Goal: Register for event/course

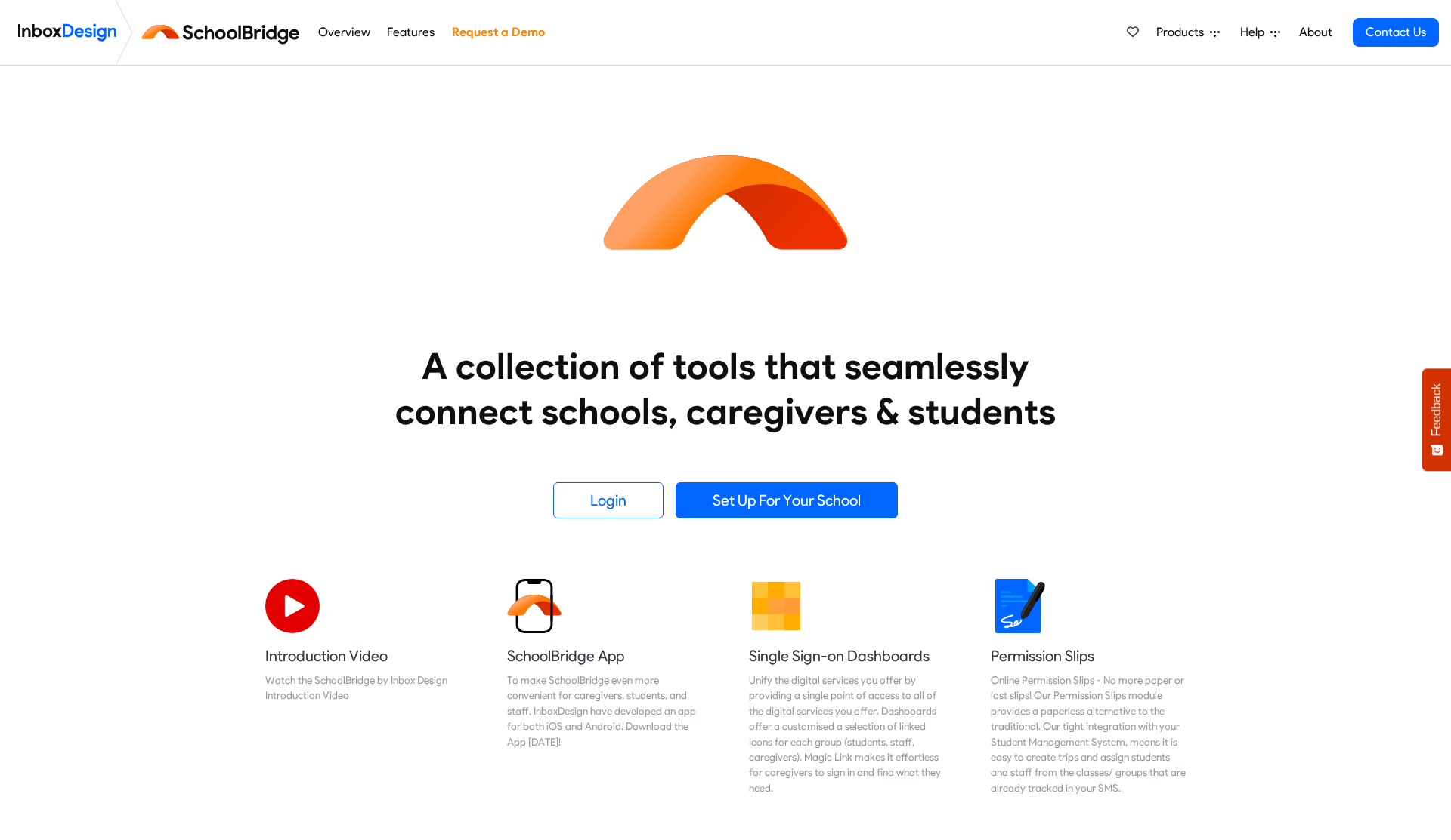
click at [751, 506] on link "Set Up For Your School" at bounding box center [786, 501] width 222 height 36
click at [592, 520] on div "A collection of tools that seamlessly connect schools, caregivers & students Lo…" at bounding box center [726, 316] width 1473 height 502
click at [600, 512] on link "Login" at bounding box center [608, 501] width 110 height 36
